Goal: Task Accomplishment & Management: Manage account settings

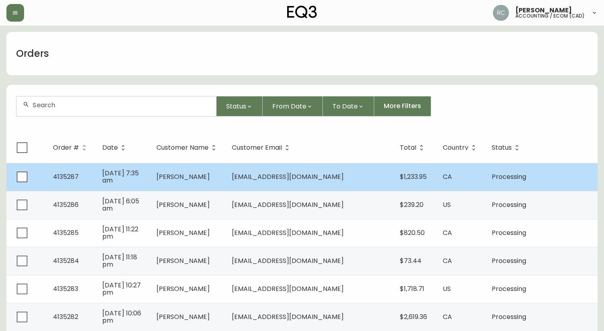
click at [202, 169] on td "[PERSON_NAME]" at bounding box center [187, 177] width 75 height 28
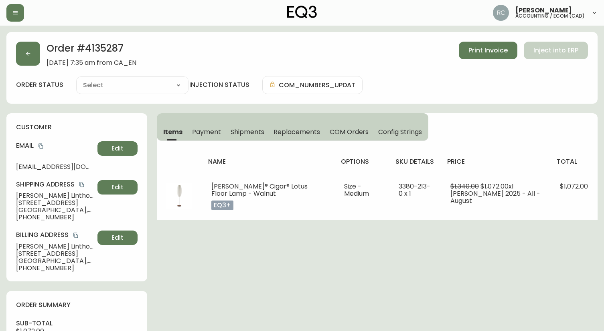
type input "Processing"
select select "PROCESSING"
click at [206, 131] on span "Payment" at bounding box center [206, 132] width 29 height 8
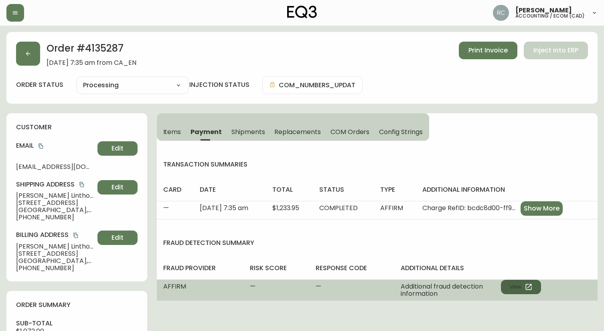
click at [515, 283] on button "View" at bounding box center [521, 287] width 40 height 14
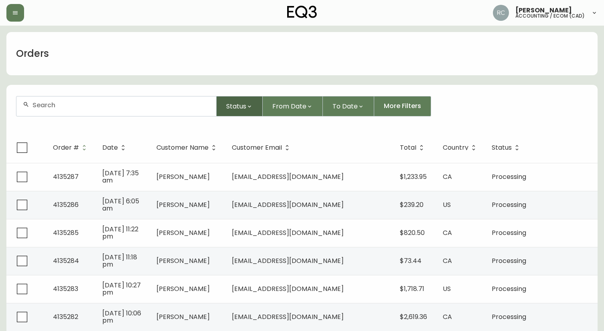
click at [234, 114] on button "Status" at bounding box center [239, 106] width 46 height 20
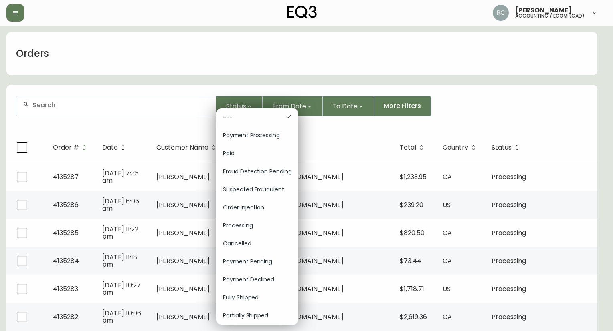
click at [235, 200] on div "Order Injection" at bounding box center [257, 208] width 82 height 18
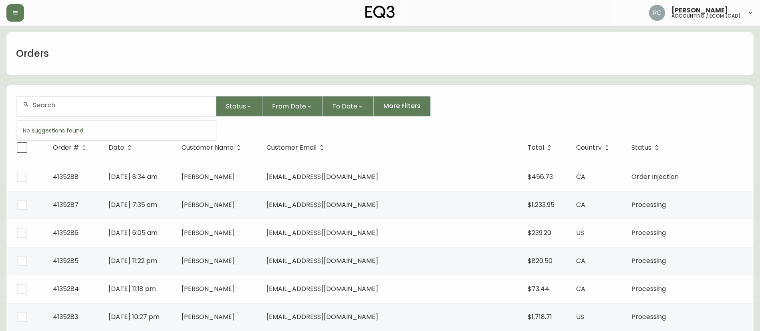
click at [124, 108] on input "text" at bounding box center [120, 105] width 177 height 8
click at [154, 112] on div at bounding box center [116, 107] width 200 height 20
paste input "4135279"
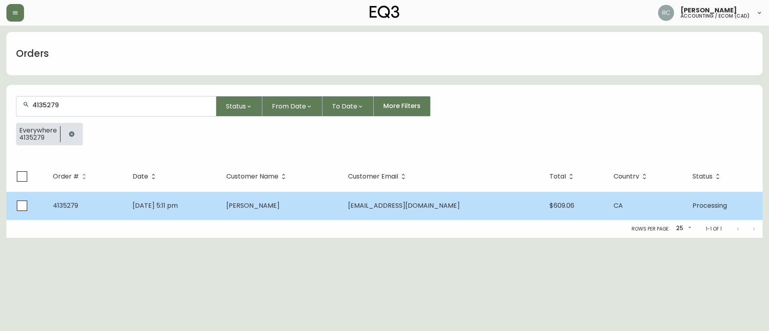
type input "4135279"
click at [279, 208] on span "[PERSON_NAME]" at bounding box center [252, 205] width 53 height 9
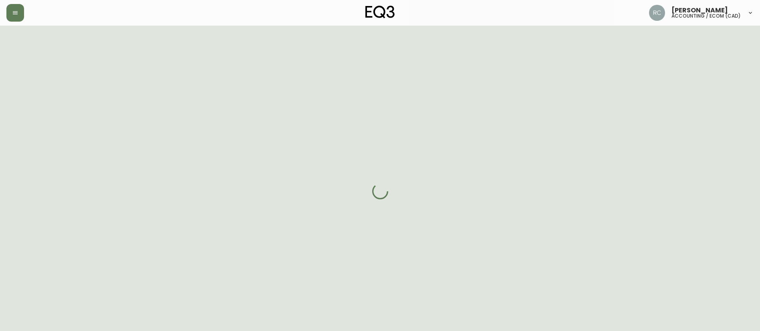
select select "PROCESSING"
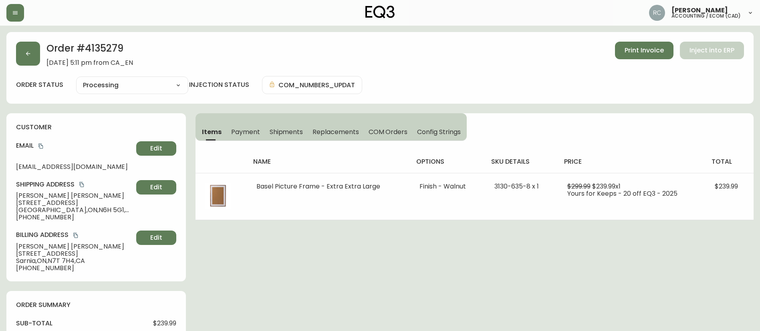
click at [158, 323] on span "$239.99" at bounding box center [164, 323] width 23 height 7
copy span "239.99"
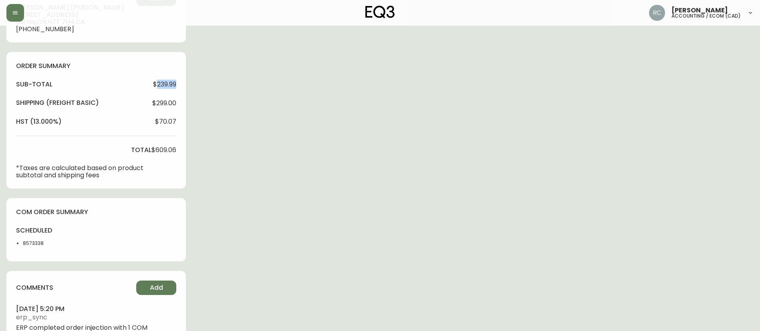
scroll to position [240, 0]
click at [173, 147] on span "$609.06" at bounding box center [163, 148] width 25 height 7
copy span "609.06"
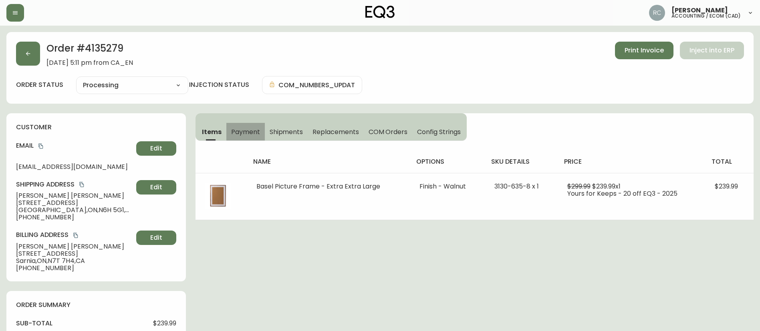
click at [248, 135] on span "Payment" at bounding box center [245, 132] width 29 height 8
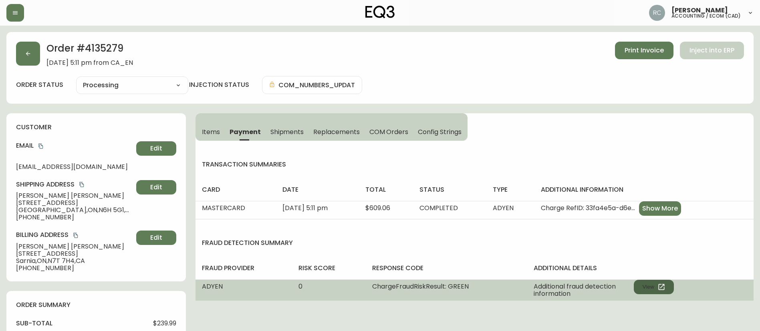
click at [648, 281] on button "View" at bounding box center [654, 287] width 40 height 14
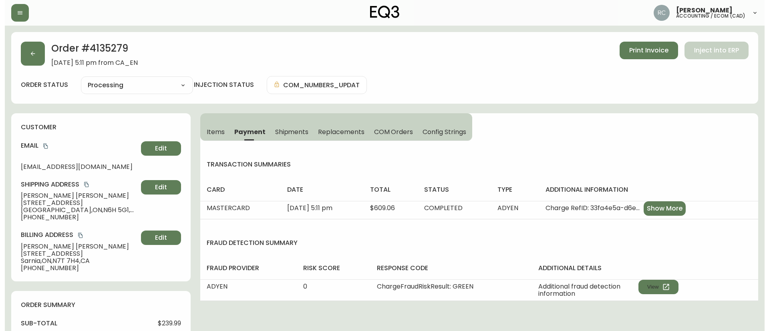
scroll to position [271, 0]
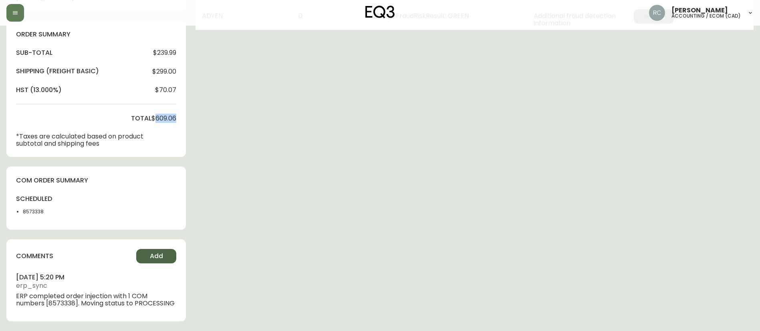
click at [150, 255] on span "Add" at bounding box center [156, 256] width 13 height 9
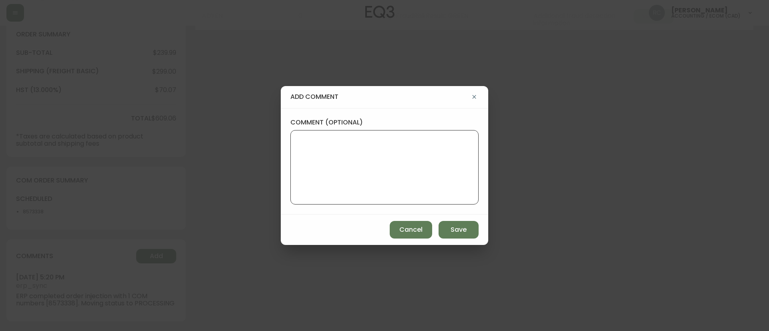
click at [356, 193] on textarea "comment (optional)" at bounding box center [384, 167] width 175 height 64
paste textarea "CANCELLATION - CHANGE OF MIND TICKET# 830608 ORD# 4135279 - status in AS400: 20…"
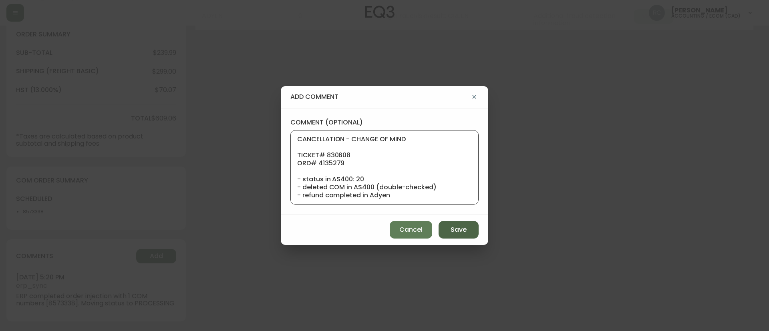
scroll to position [80, 0]
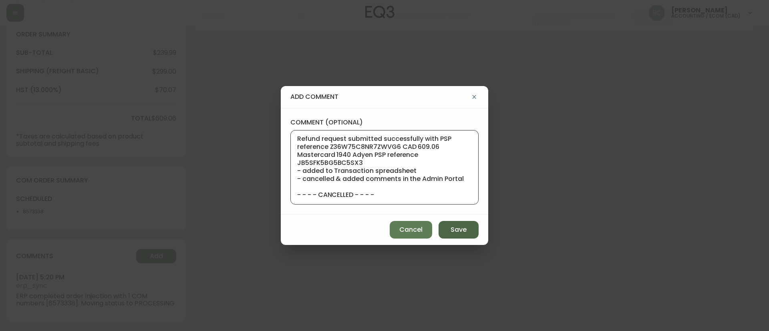
type textarea "CANCELLATION - CHANGE OF MIND TICKET# 830608 ORD# 4135279 - status in AS400: 20…"
click at [447, 234] on button "Save" at bounding box center [459, 230] width 40 height 18
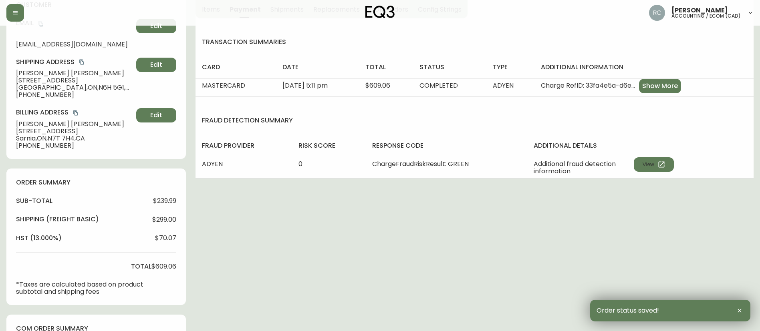
scroll to position [0, 0]
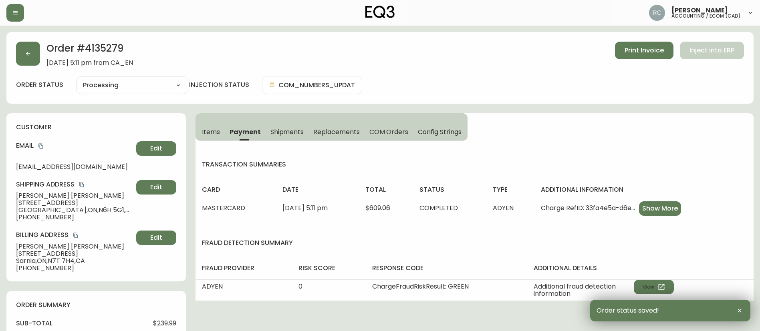
click at [126, 83] on select "Cancelled Fully Shipped Processing Partially Shipped" at bounding box center [132, 85] width 112 height 12
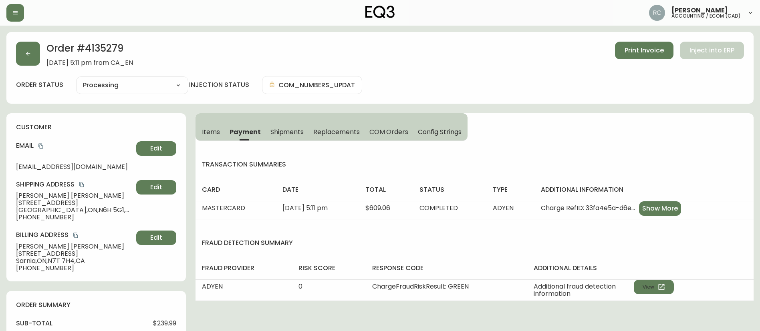
click at [120, 84] on select "Cancelled Fully Shipped Processing Partially Shipped" at bounding box center [132, 85] width 112 height 12
click at [76, 79] on select "Cancelled Fully Shipped Processing Partially Shipped" at bounding box center [132, 85] width 112 height 12
select select "PROCESSING"
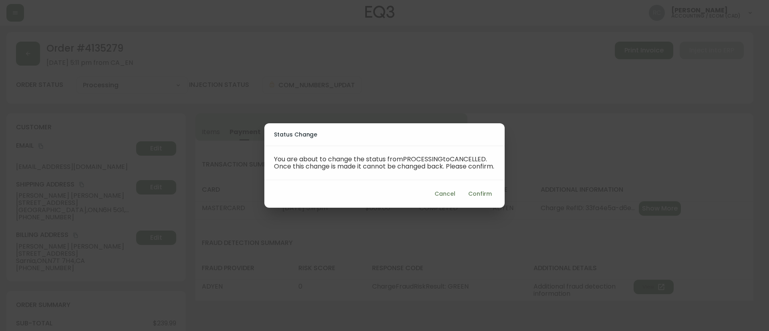
click at [482, 192] on button "Confirm" at bounding box center [480, 194] width 30 height 15
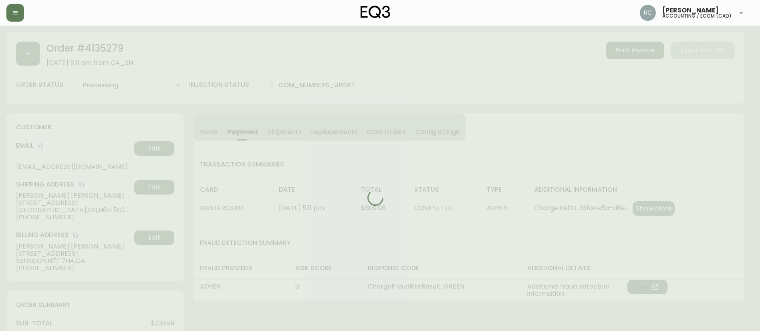
type input "Cancelled"
select select "CANCELLED"
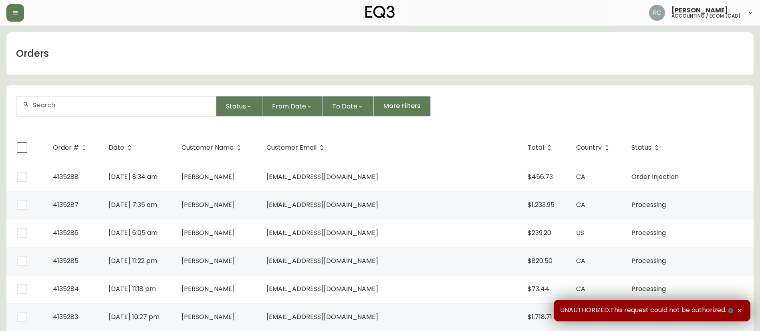
click at [190, 107] on input "text" at bounding box center [120, 105] width 177 height 8
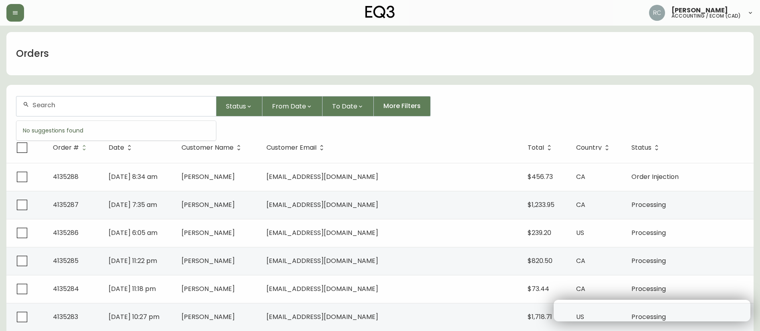
paste input "4133331"
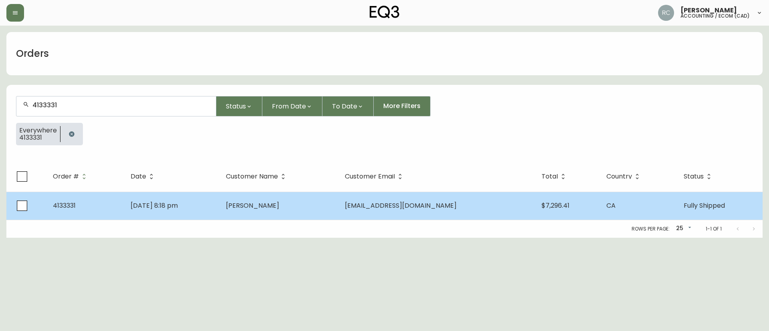
type input "4133331"
click at [296, 212] on td "Ievgen Teslia" at bounding box center [279, 206] width 119 height 28
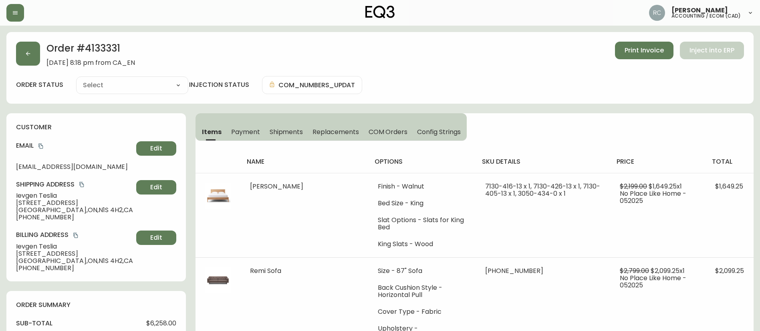
type input "Fully Shipped"
select select "FULLY_SHIPPED"
click at [248, 134] on span "Payment" at bounding box center [245, 132] width 29 height 8
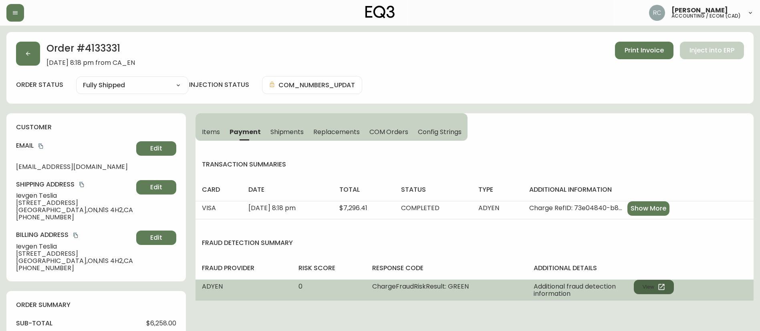
click at [656, 283] on button "View" at bounding box center [654, 287] width 40 height 14
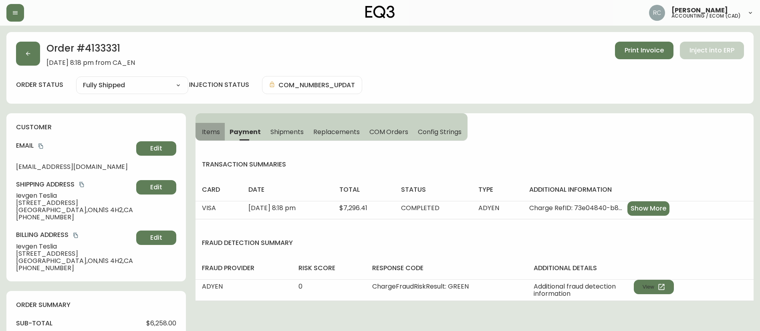
click at [211, 132] on span "Items" at bounding box center [211, 132] width 18 height 8
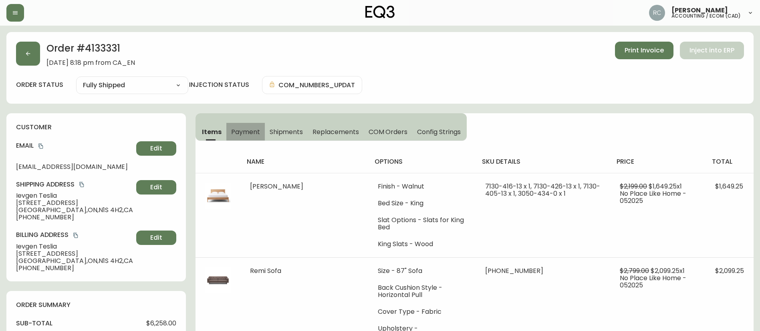
click at [254, 136] on button "Payment" at bounding box center [245, 132] width 38 height 18
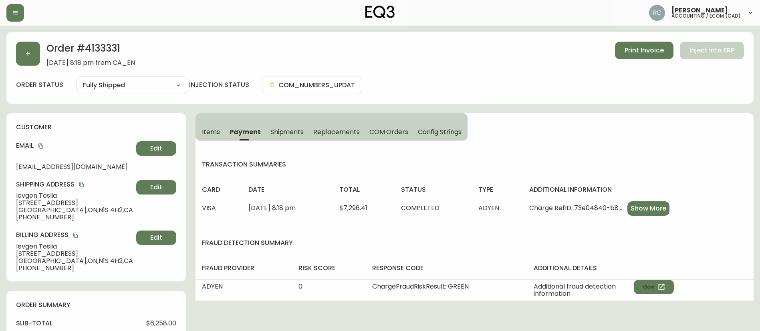
click at [212, 131] on span "Items" at bounding box center [211, 132] width 18 height 8
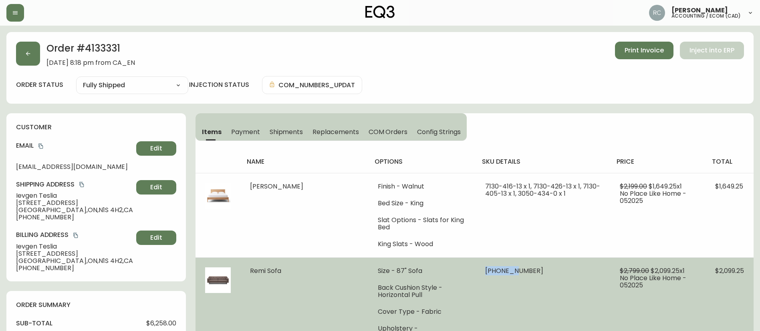
drag, startPoint x: 467, startPoint y: 273, endPoint x: 494, endPoint y: 271, distance: 26.9
click at [495, 271] on td "30132-01 x 1" at bounding box center [543, 312] width 135 height 109
copy span "30132-0"
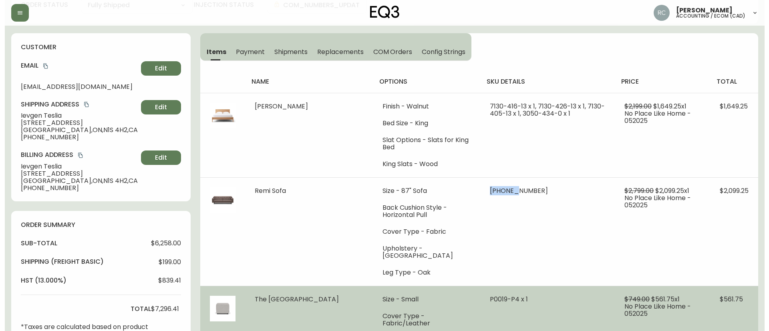
scroll to position [240, 0]
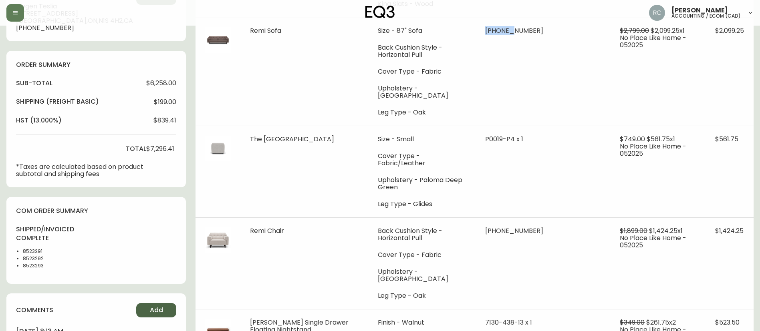
click at [157, 309] on span "Add" at bounding box center [156, 310] width 13 height 9
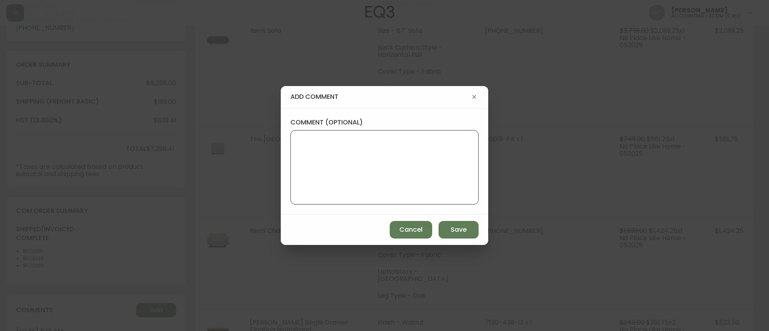
click at [420, 149] on textarea "comment (optional)" at bounding box center [384, 167] width 175 height 64
paste textarea "COMPENSATION TO KEEP AS-IS TICKET# 825637 ORD# 4133331 SKU: 30132-01 REASON: BA…"
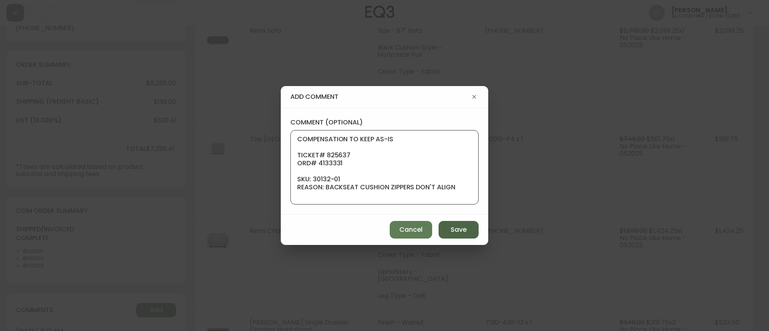
scroll to position [88, 0]
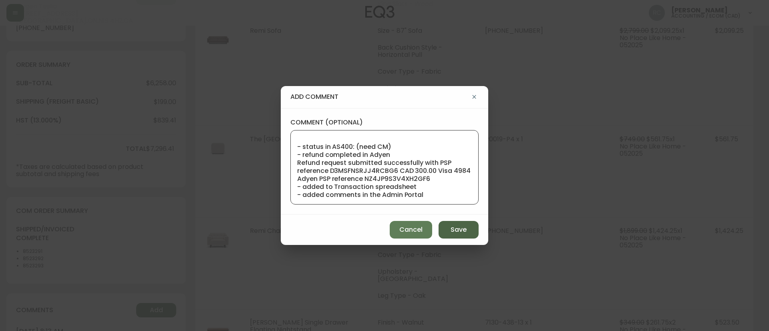
type textarea "COMPENSATION TO KEEP AS-IS TICKET# 825637 ORD# 4133331 SKU: 30132-01 REASON: BA…"
drag, startPoint x: 456, startPoint y: 229, endPoint x: 755, endPoint y: 216, distance: 300.0
click at [456, 230] on span "Save" at bounding box center [459, 230] width 16 height 9
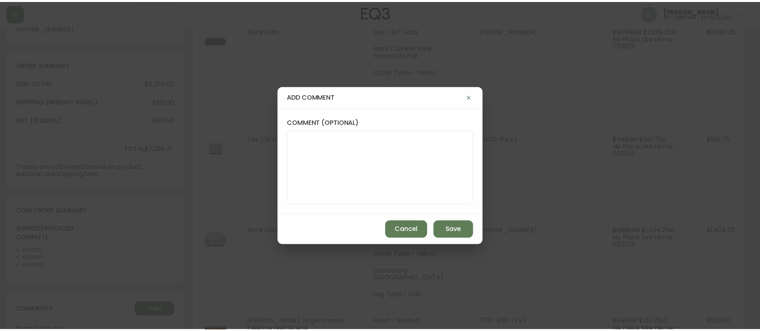
scroll to position [0, 0]
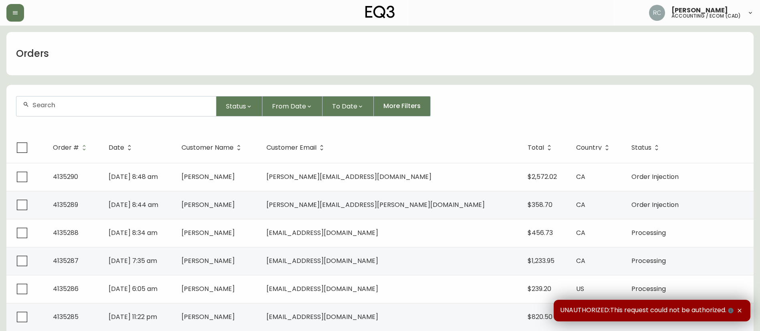
drag, startPoint x: 163, startPoint y: 108, endPoint x: 157, endPoint y: 107, distance: 6.1
click at [160, 108] on input "text" at bounding box center [120, 105] width 177 height 8
paste input "4135156"
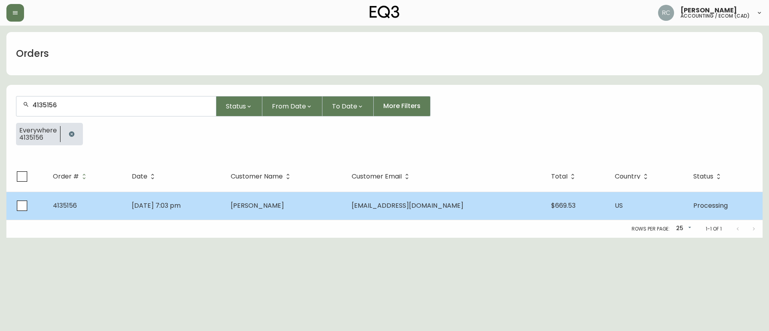
type input "4135156"
click at [271, 210] on td "[PERSON_NAME]" at bounding box center [284, 206] width 121 height 28
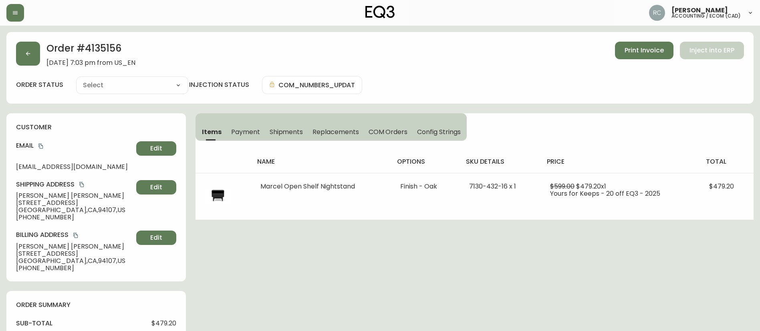
type input "Processing"
select select "PROCESSING"
drag, startPoint x: 408, startPoint y: 141, endPoint x: 393, endPoint y: 135, distance: 16.0
click at [407, 141] on div "name options sku details price total Marcel Open Shelf Nightstand Finish - Oak …" at bounding box center [475, 180] width 558 height 79
click at [389, 133] on span "COM Orders" at bounding box center [388, 132] width 39 height 8
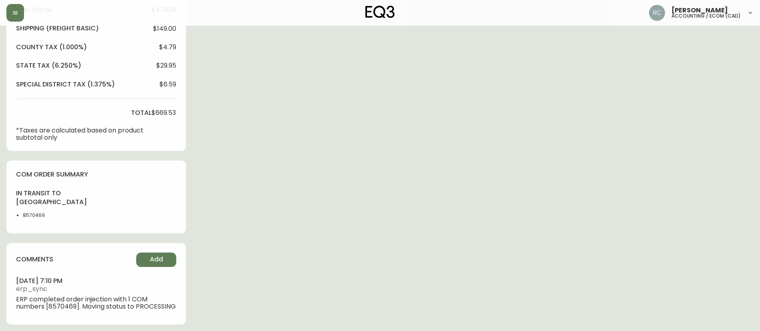
scroll to position [324, 0]
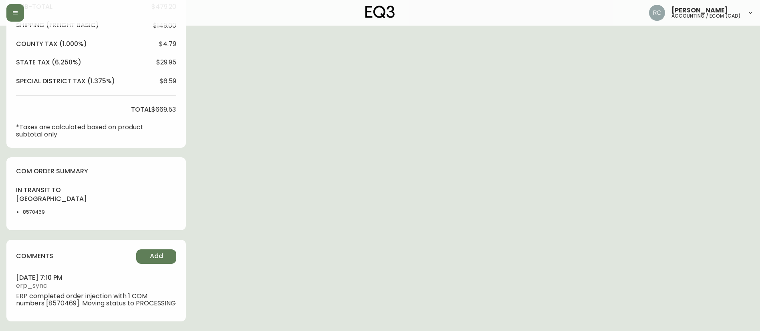
click at [40, 201] on div "in transit to crossdock 8570469" at bounding box center [39, 203] width 47 height 35
copy li "8570469"
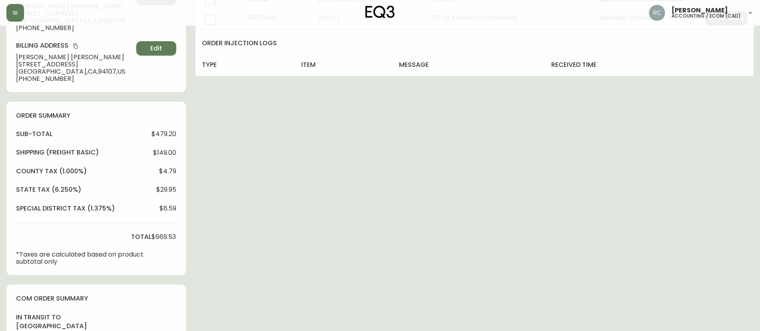
scroll to position [0, 0]
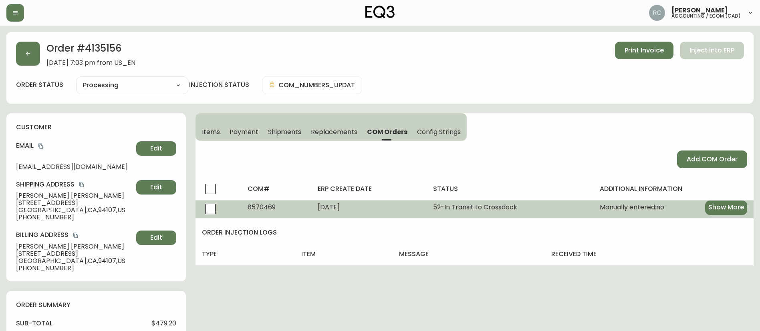
click at [457, 207] on span "52 - In Transit to Crossdock" at bounding box center [475, 207] width 84 height 9
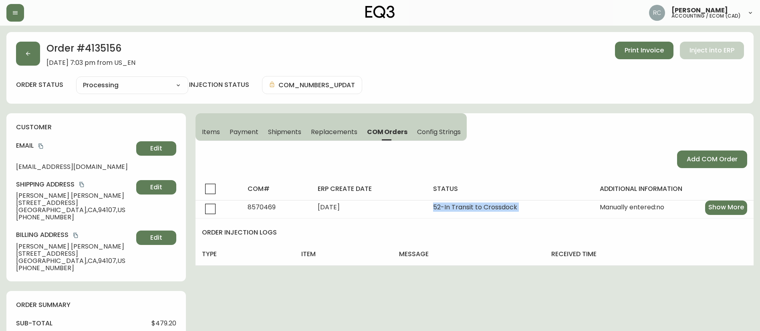
copy span "52 - In Transit to Crossdock"
click at [96, 48] on h2 "Order # 4135156" at bounding box center [90, 51] width 89 height 18
copy h2 "4135156"
click at [47, 193] on span "[PERSON_NAME]" at bounding box center [74, 195] width 117 height 7
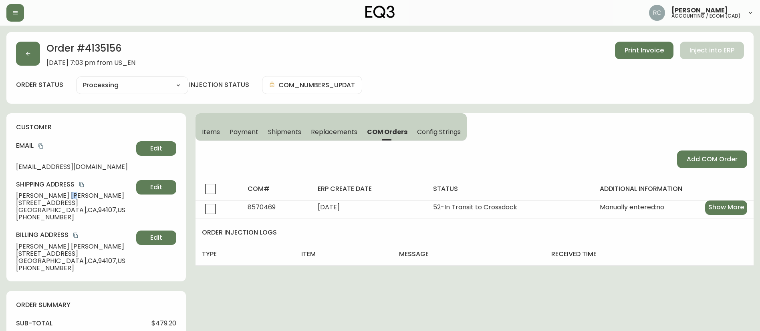
click at [47, 193] on span "[PERSON_NAME]" at bounding box center [74, 195] width 117 height 7
click at [50, 203] on span "[STREET_ADDRESS]" at bounding box center [74, 203] width 117 height 7
click at [44, 207] on span "[GEOGRAPHIC_DATA] , [GEOGRAPHIC_DATA]" at bounding box center [74, 210] width 117 height 7
click at [163, 188] on button "Edit" at bounding box center [156, 187] width 40 height 14
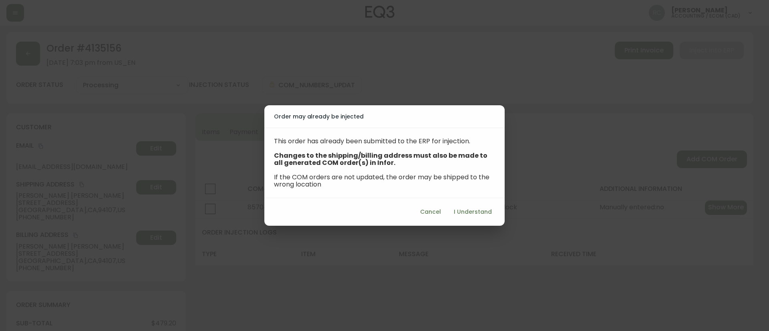
click at [490, 217] on button "I Understand" at bounding box center [473, 212] width 44 height 15
select select "US"
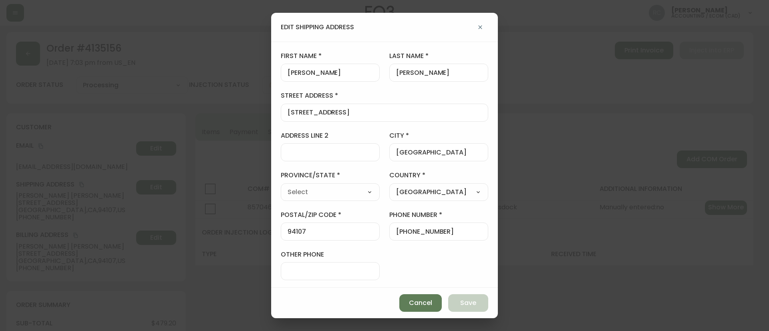
click at [341, 149] on input "address line 2" at bounding box center [330, 153] width 85 height 8
paste input "Apt 534"
type input "Apt 534"
type input "[US_STATE]"
select select "CA"
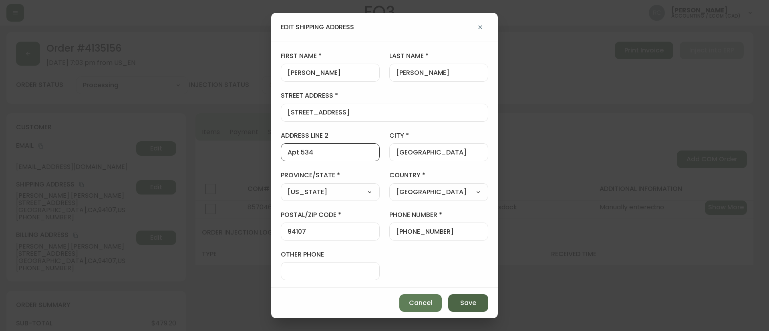
type input "Apt 534"
click at [466, 305] on span "Save" at bounding box center [468, 303] width 16 height 9
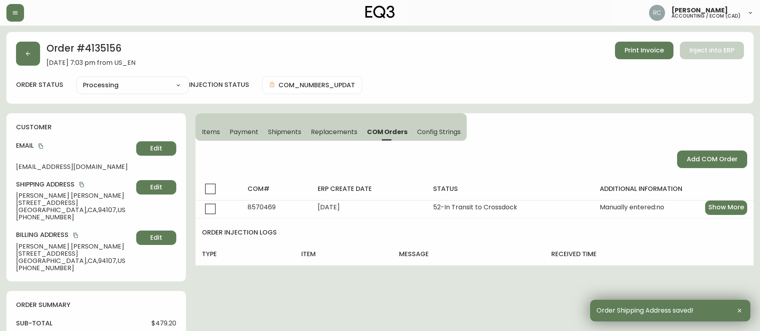
drag, startPoint x: 81, startPoint y: 184, endPoint x: 101, endPoint y: 178, distance: 21.9
click at [81, 184] on icon "copy" at bounding box center [81, 184] width 4 height 5
click at [43, 145] on icon "copy" at bounding box center [41, 146] width 6 height 6
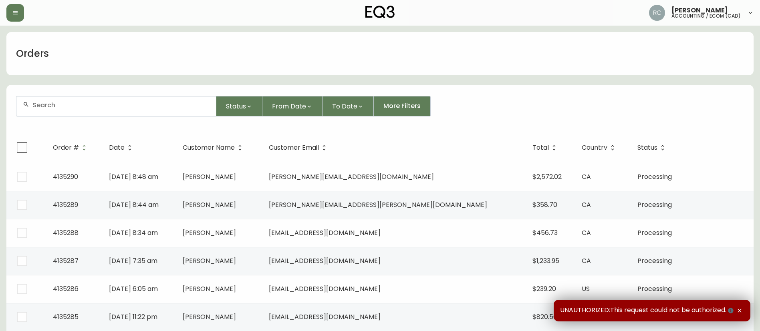
click at [175, 112] on div at bounding box center [116, 107] width 200 height 20
paste input "4135156"
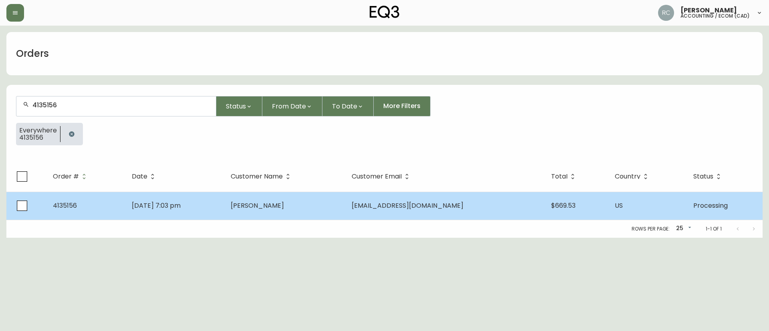
type input "4135156"
click at [224, 198] on td "Sep 06 2025, 7:03 pm" at bounding box center [174, 206] width 99 height 28
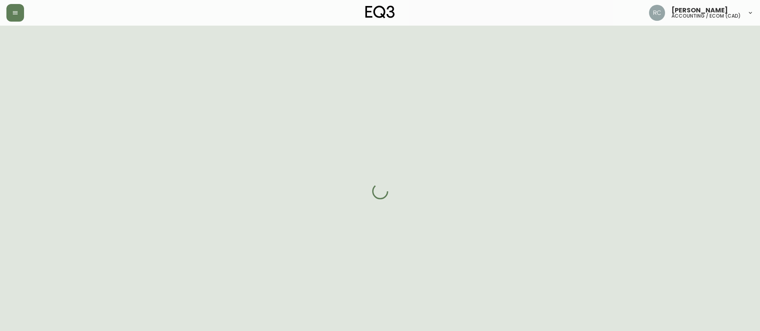
select select "PROCESSING"
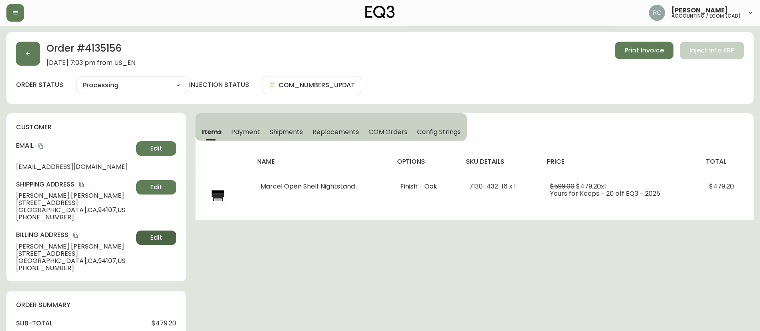
click at [152, 239] on span "Edit" at bounding box center [156, 238] width 12 height 9
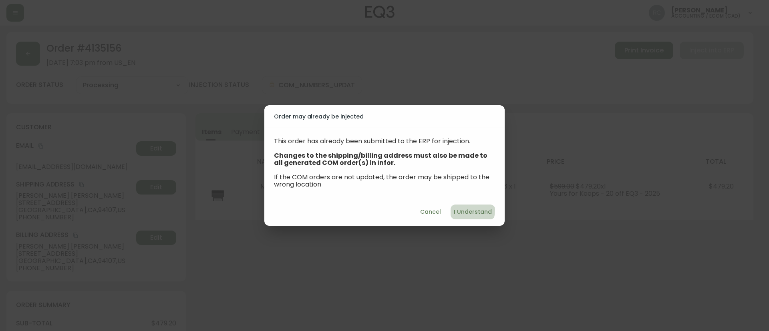
click at [468, 210] on span "I Understand" at bounding box center [473, 212] width 38 height 10
select select "US"
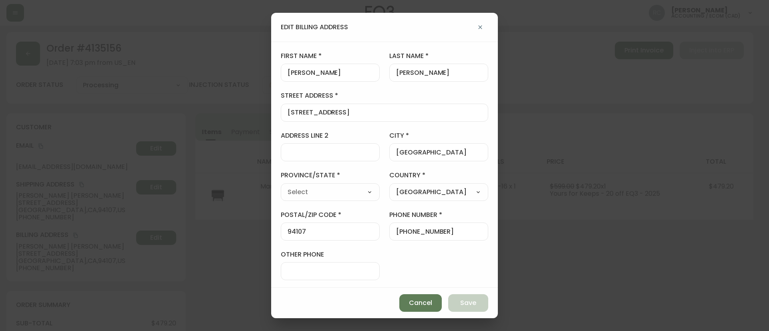
click at [351, 156] on input "address line 2" at bounding box center [330, 153] width 85 height 8
paste input "Apt 534"
type input "Apt 534"
type input "[US_STATE]"
select select "CA"
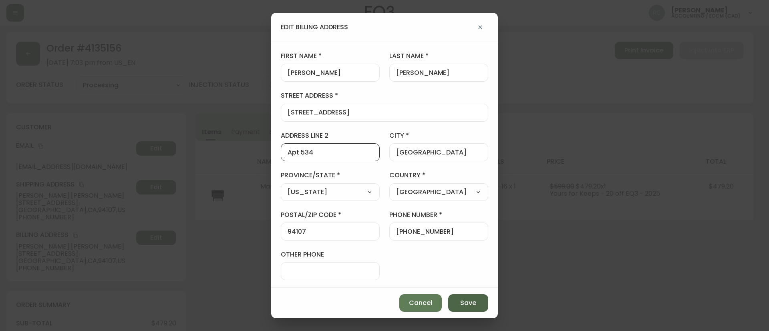
type input "Apt 534"
drag, startPoint x: 462, startPoint y: 301, endPoint x: 430, endPoint y: 305, distance: 31.9
click at [462, 301] on span "Save" at bounding box center [468, 303] width 16 height 9
